Goal: Find specific page/section: Find specific page/section

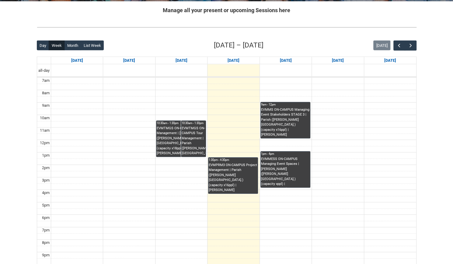
scroll to position [122, 0]
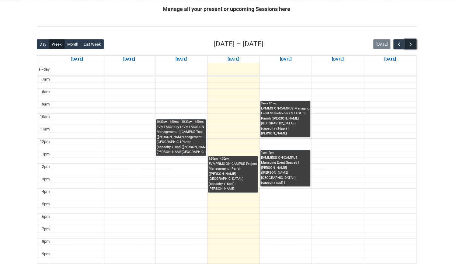
click at [411, 43] on span "button" at bounding box center [410, 44] width 6 height 6
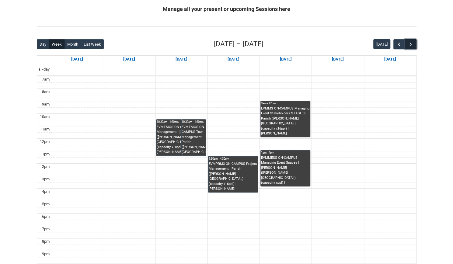
click at [411, 43] on span "button" at bounding box center [410, 44] width 6 height 6
click at [412, 42] on span "button" at bounding box center [410, 44] width 6 height 6
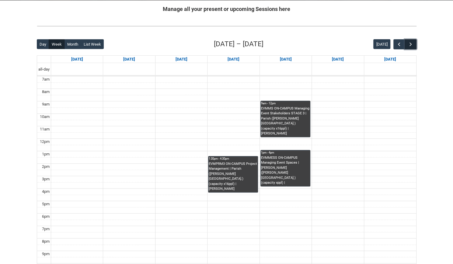
click at [412, 42] on span "button" at bounding box center [410, 44] width 6 height 6
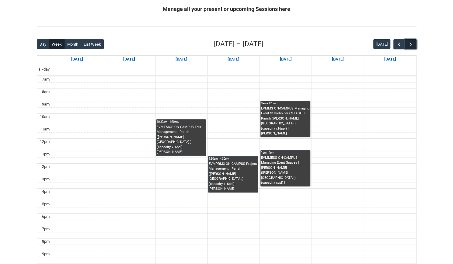
click at [412, 42] on span "button" at bounding box center [410, 44] width 6 height 6
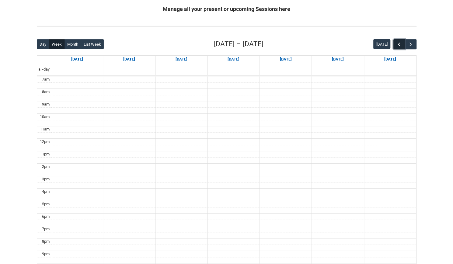
click at [401, 43] on span "button" at bounding box center [399, 44] width 6 height 6
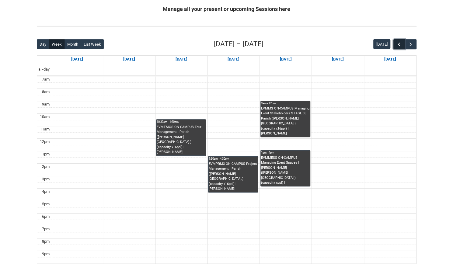
click at [397, 43] on span "button" at bounding box center [399, 44] width 6 height 6
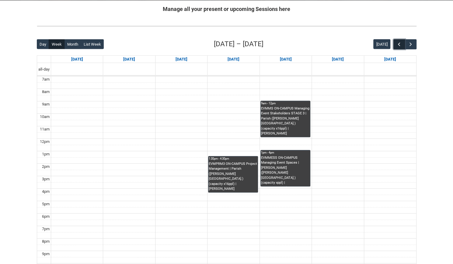
click at [397, 43] on span "button" at bounding box center [399, 44] width 6 height 6
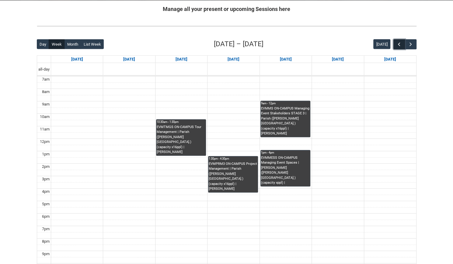
click at [397, 43] on span "button" at bounding box center [399, 44] width 6 height 6
click at [409, 44] on span "button" at bounding box center [410, 44] width 6 height 6
